Goal: Task Accomplishment & Management: Manage account settings

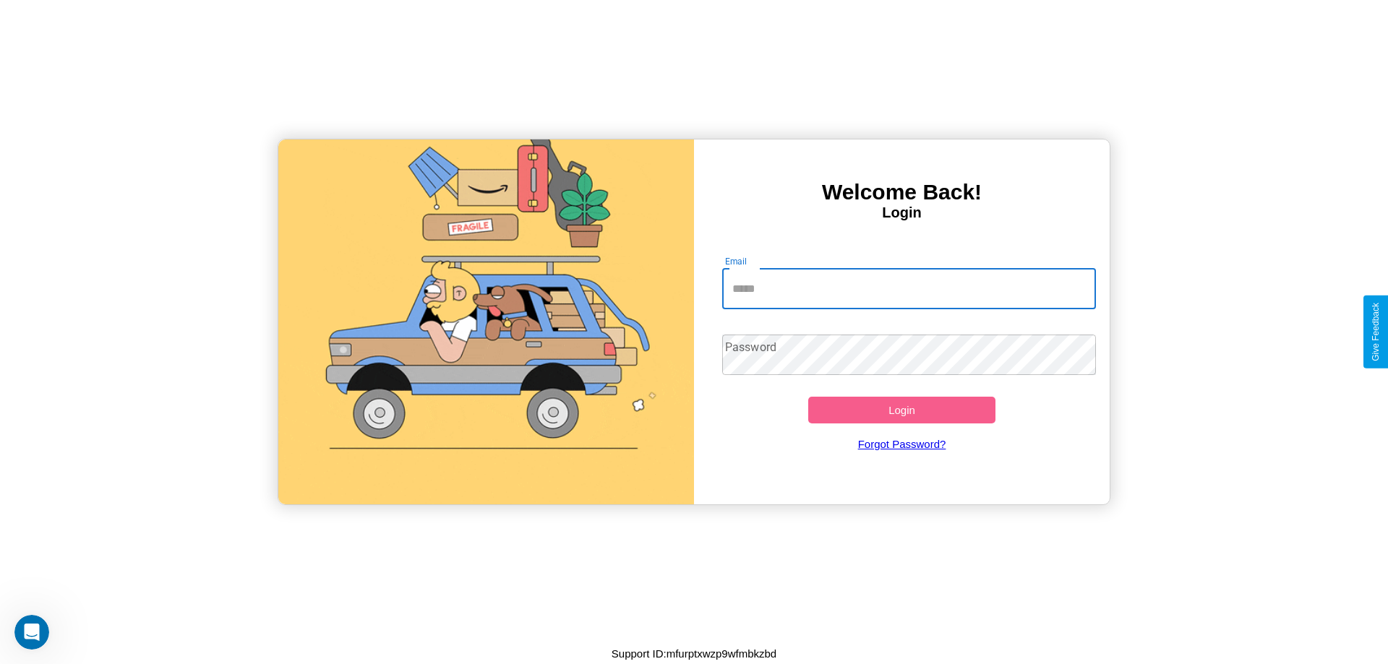
click at [909, 288] on input "Email" at bounding box center [909, 289] width 374 height 40
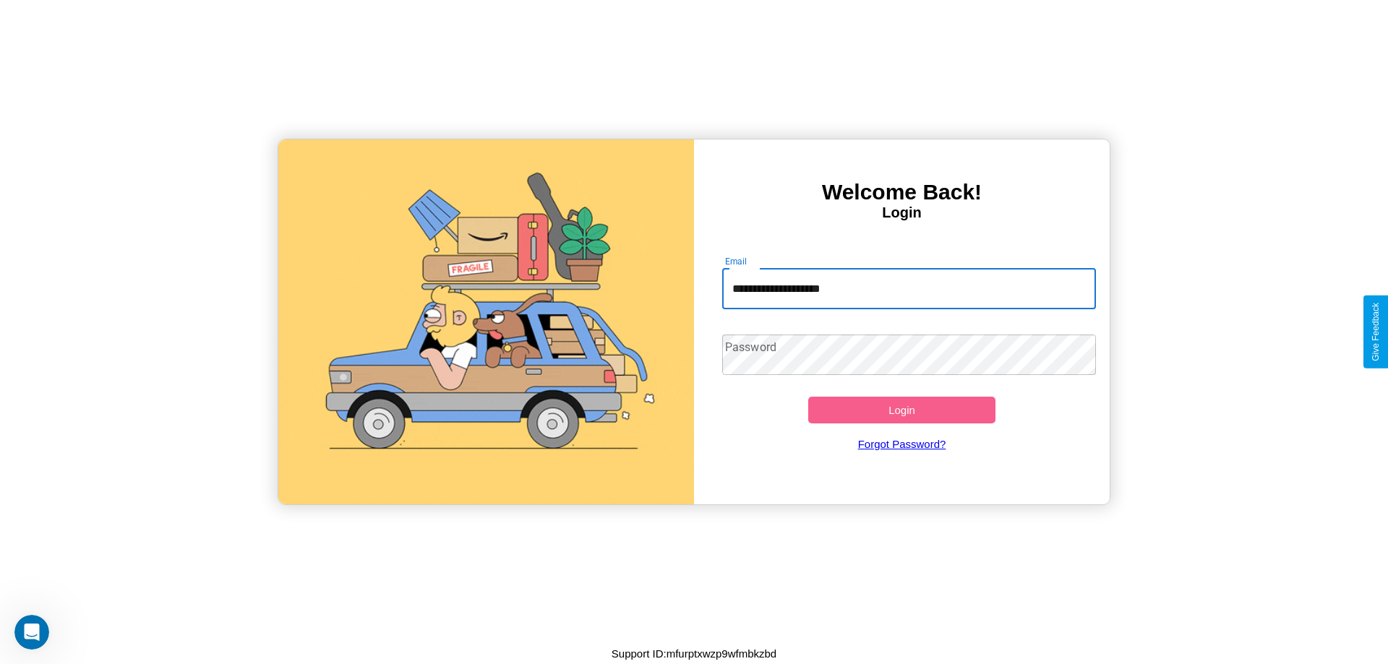
type input "**********"
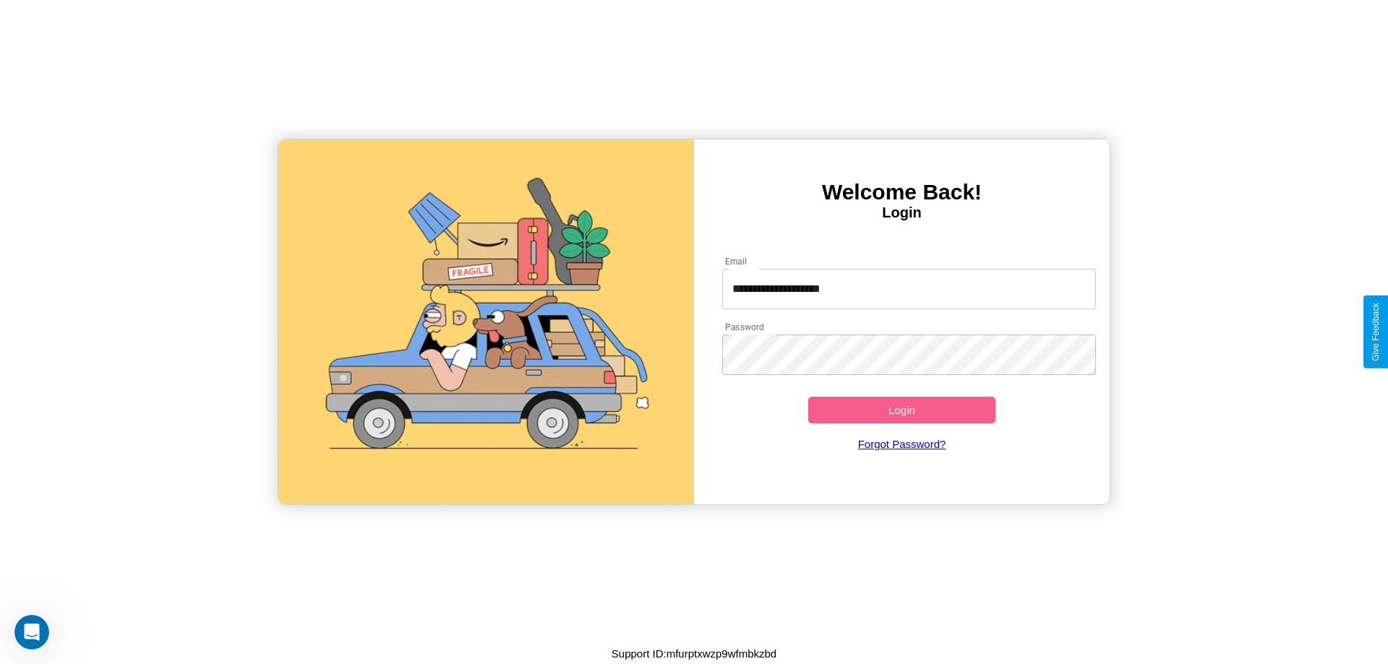
click at [902, 410] on button "Login" at bounding box center [901, 410] width 187 height 27
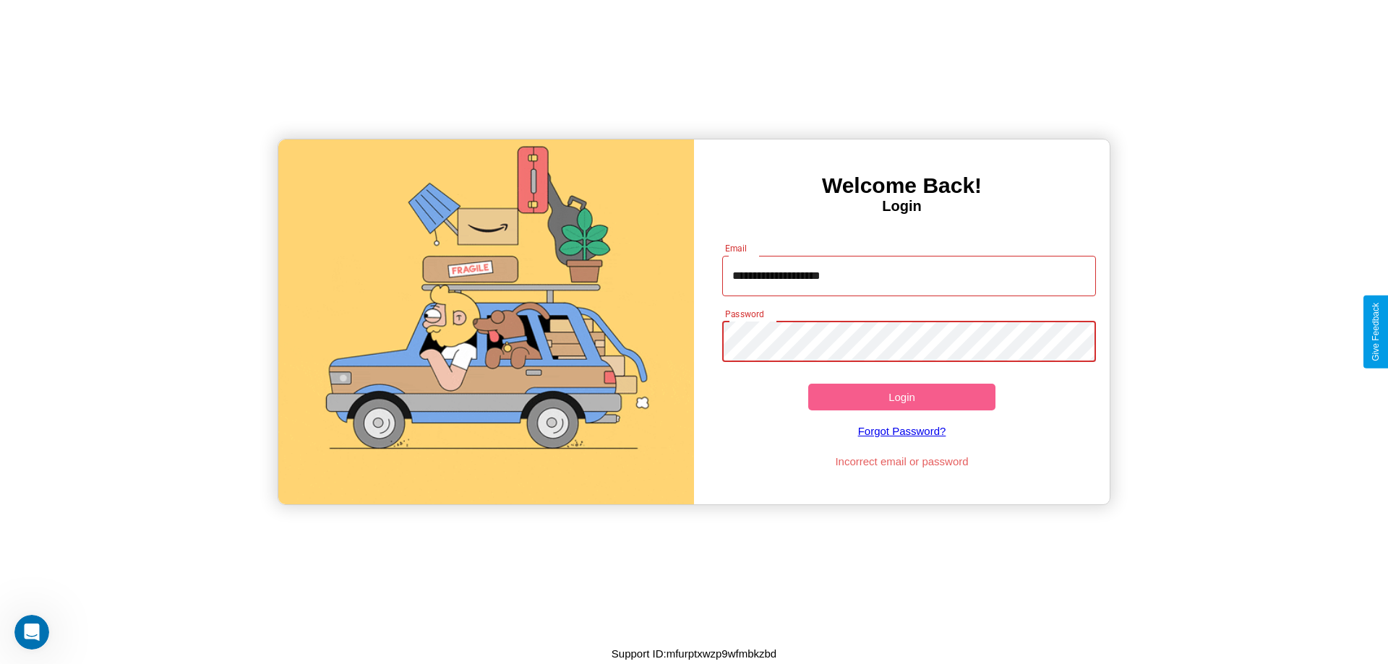
click at [902, 397] on button "Login" at bounding box center [901, 397] width 187 height 27
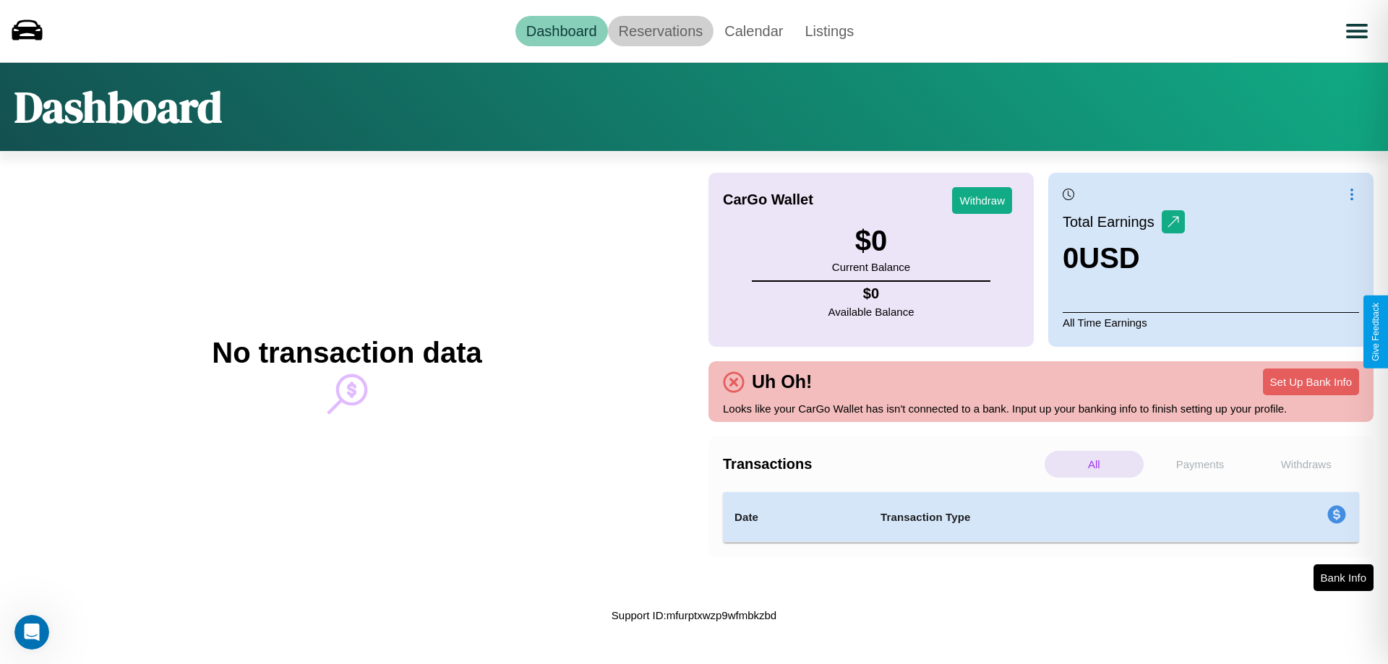
click at [660, 30] on link "Reservations" at bounding box center [661, 31] width 106 height 30
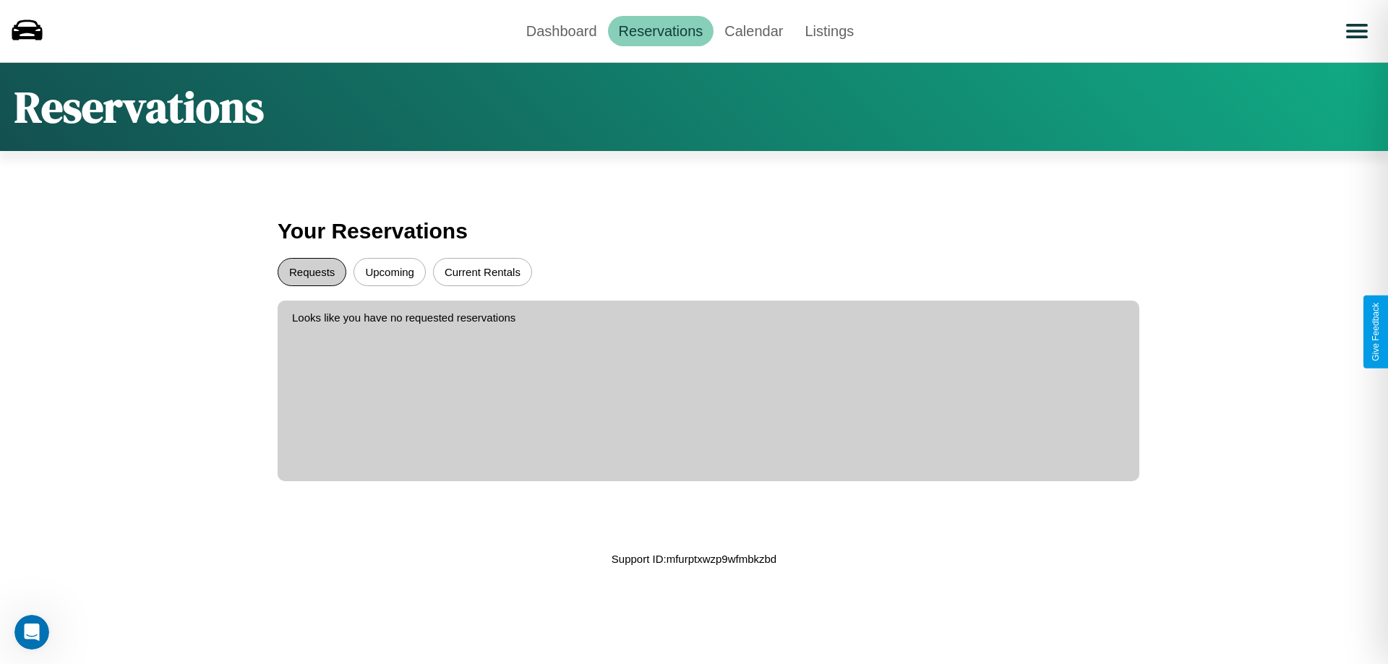
click at [312, 272] on button "Requests" at bounding box center [312, 272] width 69 height 28
click at [390, 272] on button "Upcoming" at bounding box center [390, 272] width 72 height 28
